Goal: Task Accomplishment & Management: Manage account settings

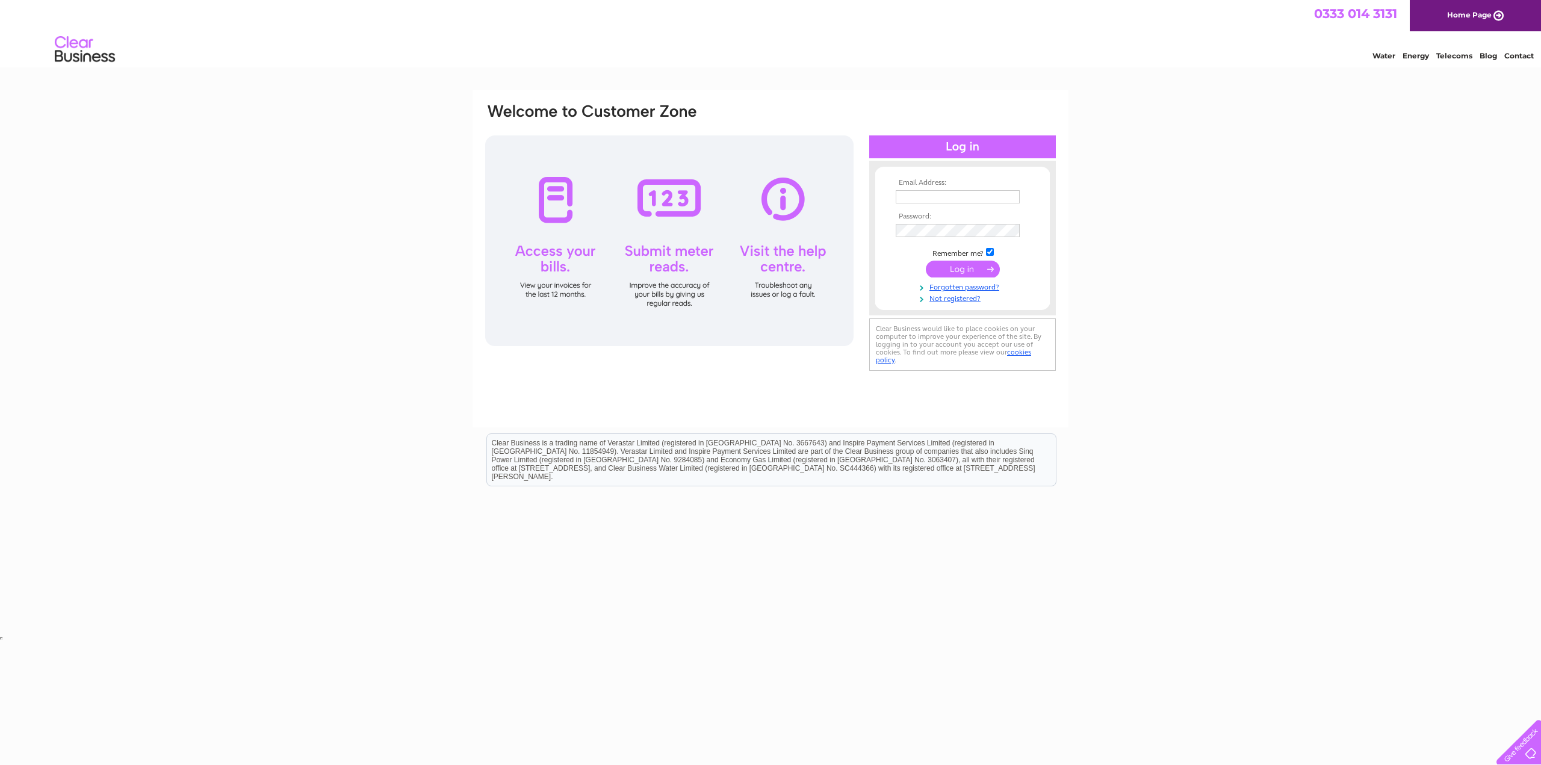
type input "[EMAIL_ADDRESS][DOMAIN_NAME]"
click at [939, 272] on input "submit" at bounding box center [963, 269] width 74 height 17
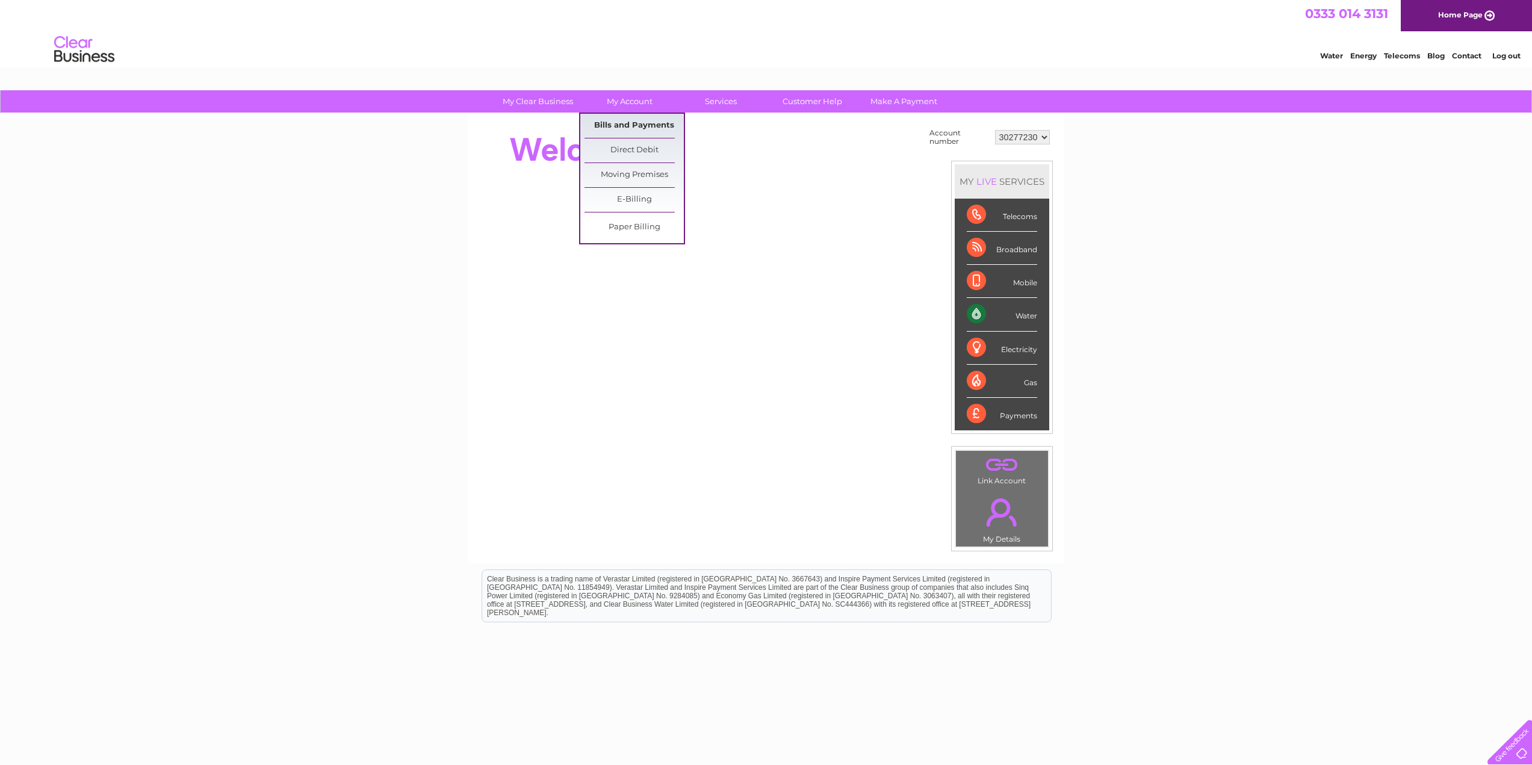
click at [636, 123] on link "Bills and Payments" at bounding box center [634, 126] width 99 height 24
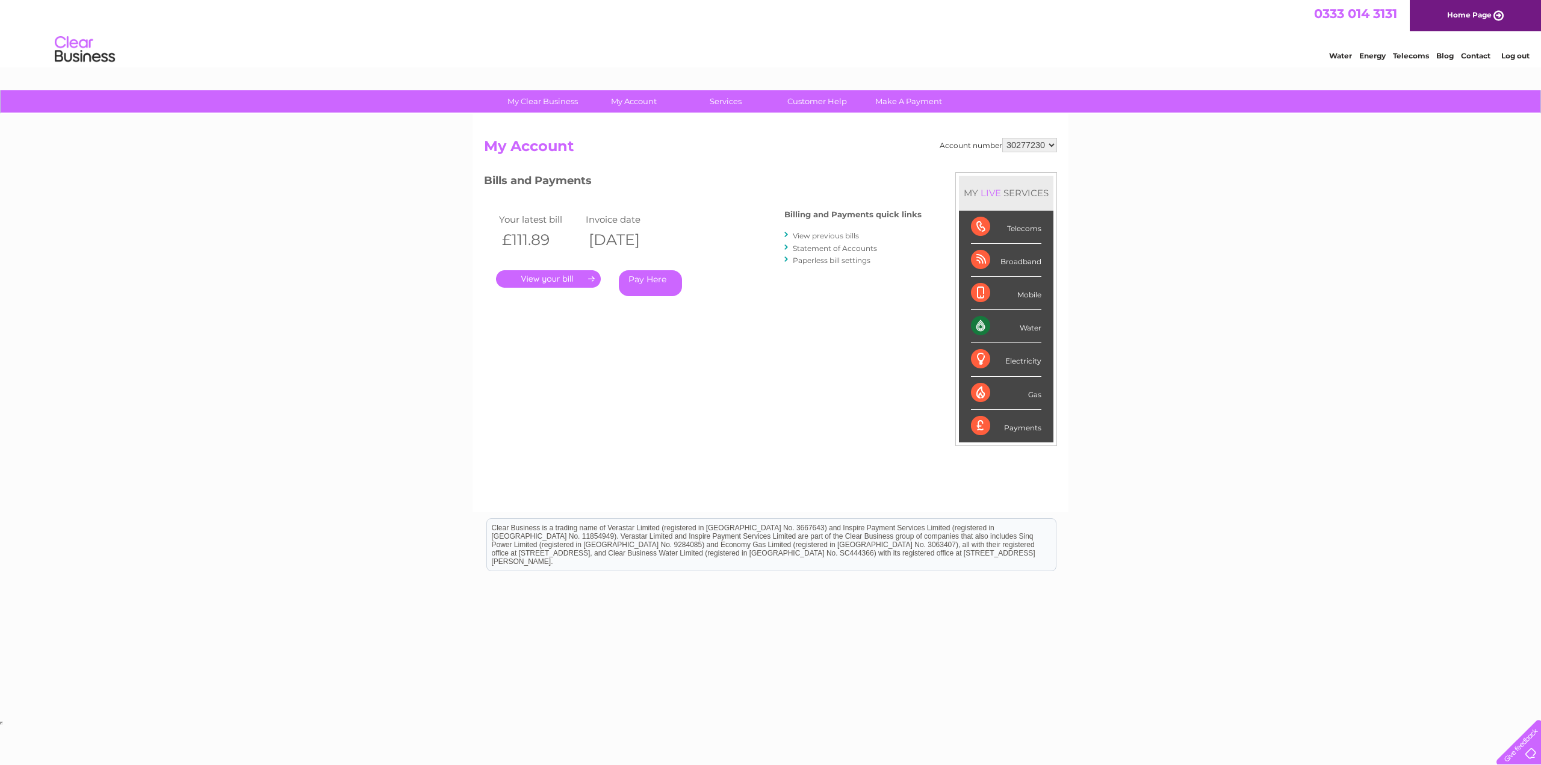
click at [551, 287] on link "." at bounding box center [548, 278] width 105 height 17
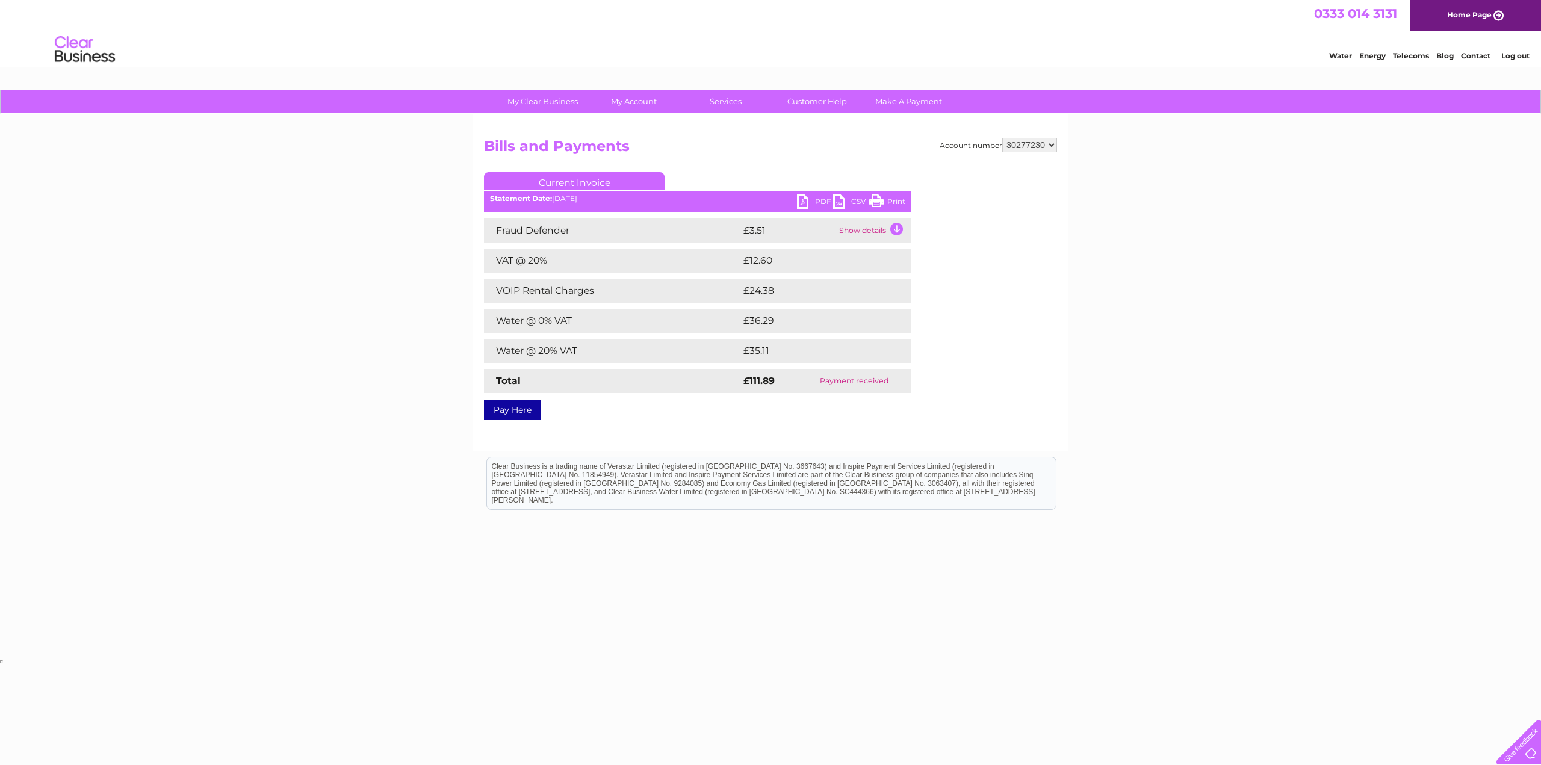
click at [822, 200] on link "PDF" at bounding box center [815, 202] width 36 height 17
click at [1532, 748] on div at bounding box center [1516, 739] width 49 height 49
